Goal: Transaction & Acquisition: Purchase product/service

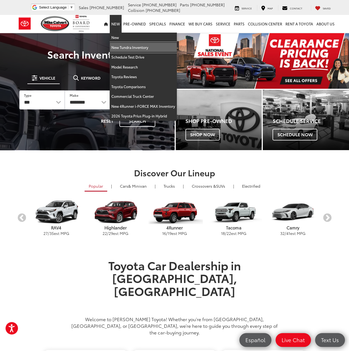
click at [123, 48] on link "New Tundra Inventory" at bounding box center [143, 48] width 67 height 10
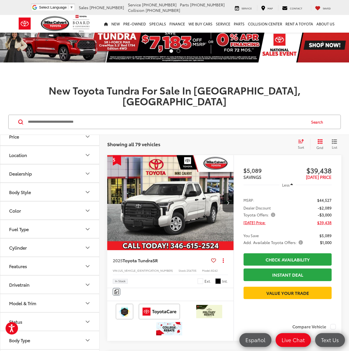
scroll to position [86, 0]
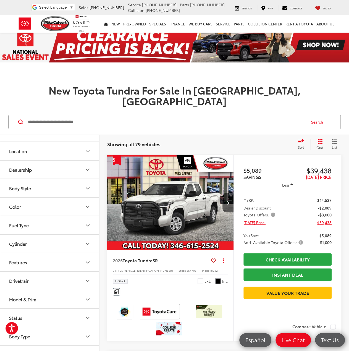
click at [51, 290] on button "Model & Trim" at bounding box center [50, 299] width 100 height 18
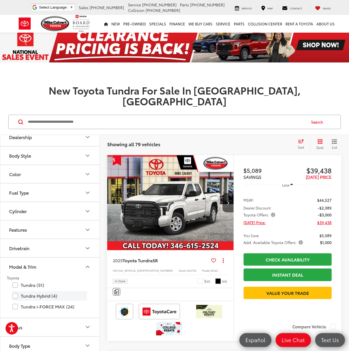
scroll to position [128, 0]
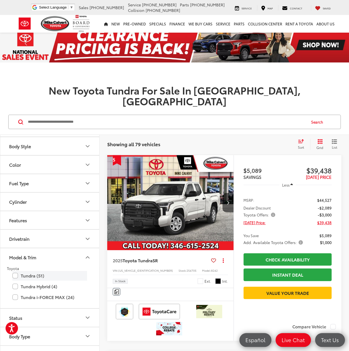
click at [40, 271] on label "Tundra (51)" at bounding box center [49, 276] width 75 height 10
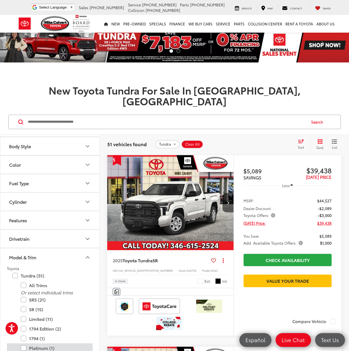
click at [41, 344] on label "Platinum (1)" at bounding box center [54, 349] width 66 height 10
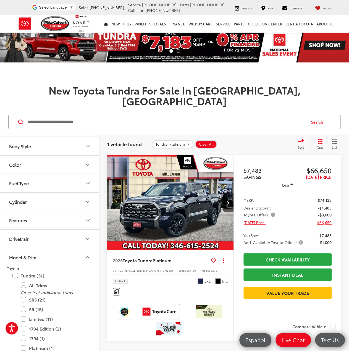
click at [201, 197] on img "2025 Toyota Tundra Platinum 0" at bounding box center [170, 202] width 127 height 95
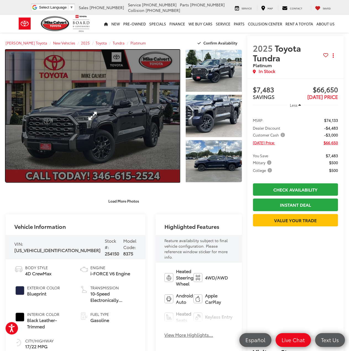
click at [122, 135] on link "Expand Photo 0" at bounding box center [93, 116] width 174 height 132
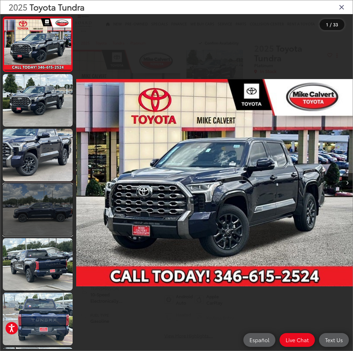
click at [50, 204] on link at bounding box center [38, 210] width 70 height 53
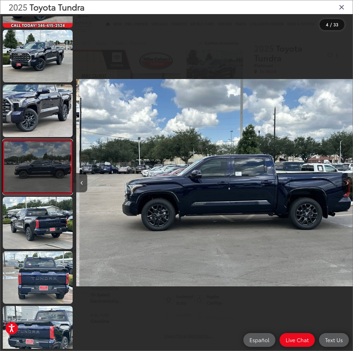
scroll to position [0, 831]
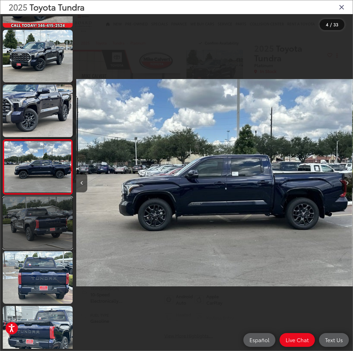
click at [20, 217] on link at bounding box center [38, 223] width 70 height 53
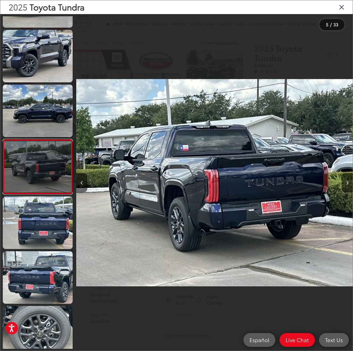
scroll to position [0, 1108]
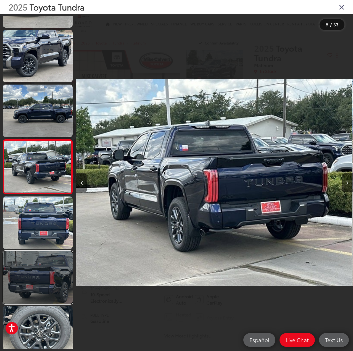
click at [37, 263] on link at bounding box center [38, 277] width 70 height 53
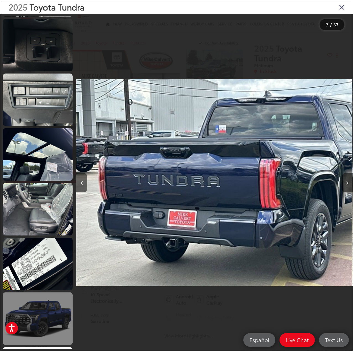
scroll to position [925, 0]
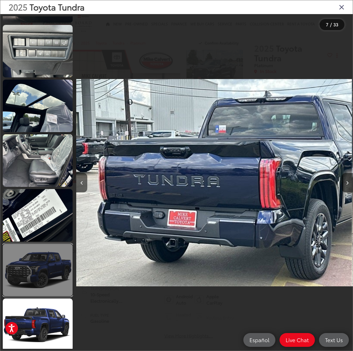
click at [46, 278] on link at bounding box center [38, 270] width 70 height 53
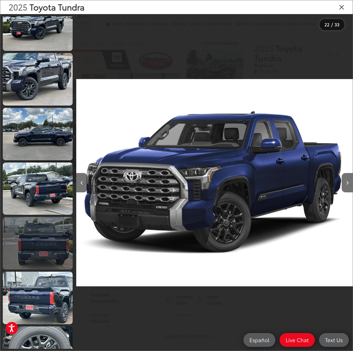
scroll to position [59, 0]
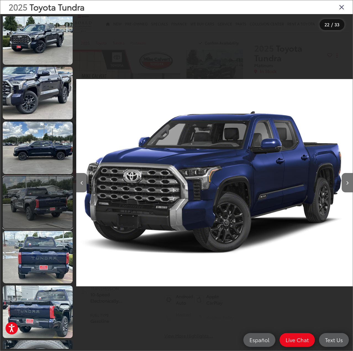
click at [27, 198] on link at bounding box center [38, 202] width 70 height 53
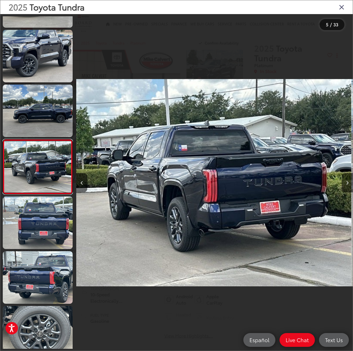
scroll to position [0, 1108]
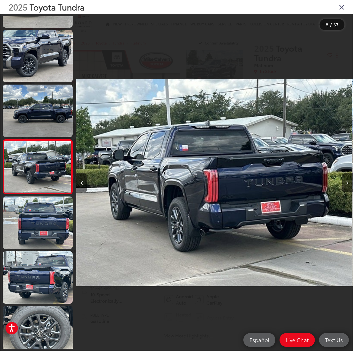
click at [173, 211] on img "2025 Toyota Tundra Platinum 4" at bounding box center [214, 183] width 277 height 316
click at [144, 207] on div at bounding box center [110, 182] width 69 height 337
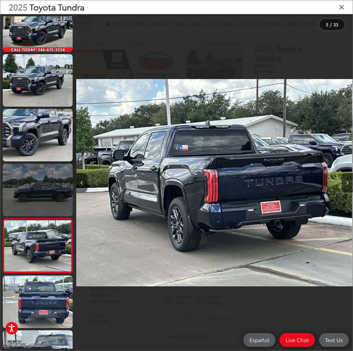
scroll to position [13, 0]
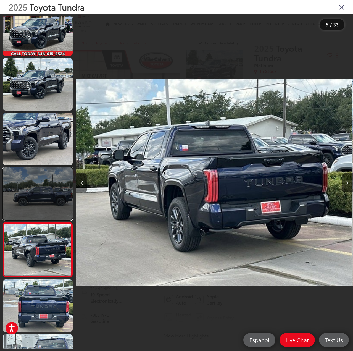
click at [28, 198] on link at bounding box center [38, 194] width 70 height 53
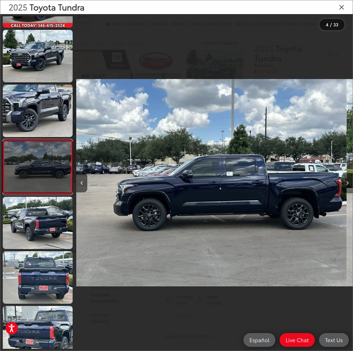
scroll to position [0, 831]
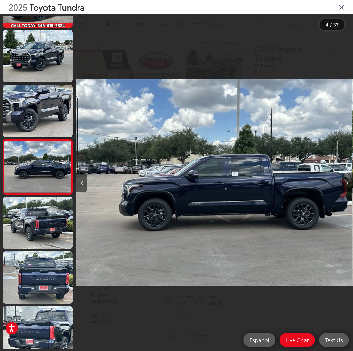
click at [223, 211] on img "2025 Toyota Tundra Platinum 3" at bounding box center [214, 183] width 277 height 316
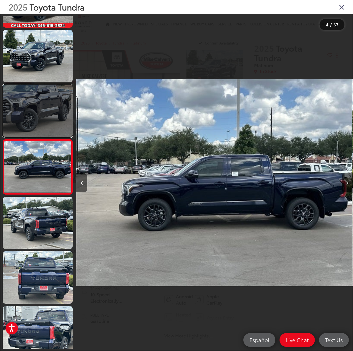
click at [31, 94] on link at bounding box center [38, 111] width 70 height 53
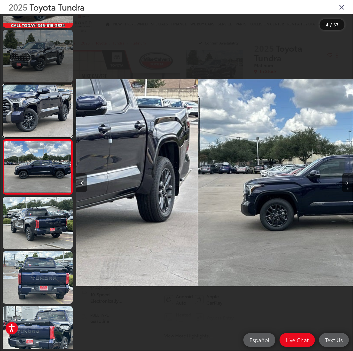
scroll to position [0, 0]
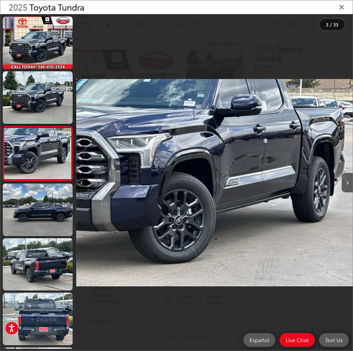
click at [252, 192] on img "2025 Toyota Tundra Platinum 2" at bounding box center [214, 183] width 277 height 316
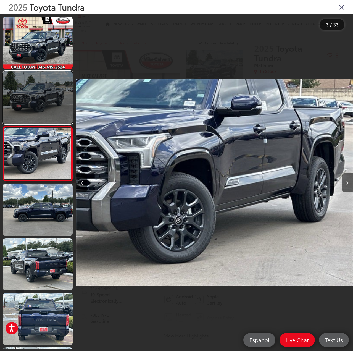
click at [40, 102] on link at bounding box center [38, 97] width 70 height 53
